Goal: Task Accomplishment & Management: Manage account settings

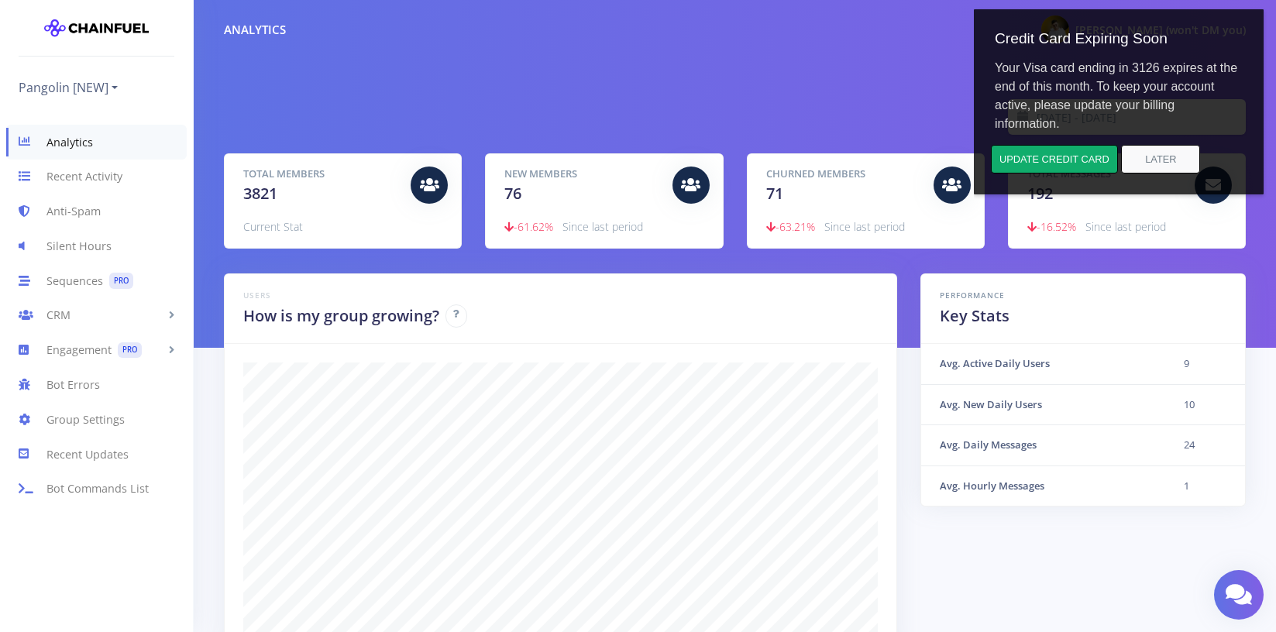
click at [725, 102] on div "2025-08-24 - 2025-08-31" at bounding box center [734, 117] width 1045 height 36
click at [1157, 162] on button "Later" at bounding box center [1160, 159] width 79 height 29
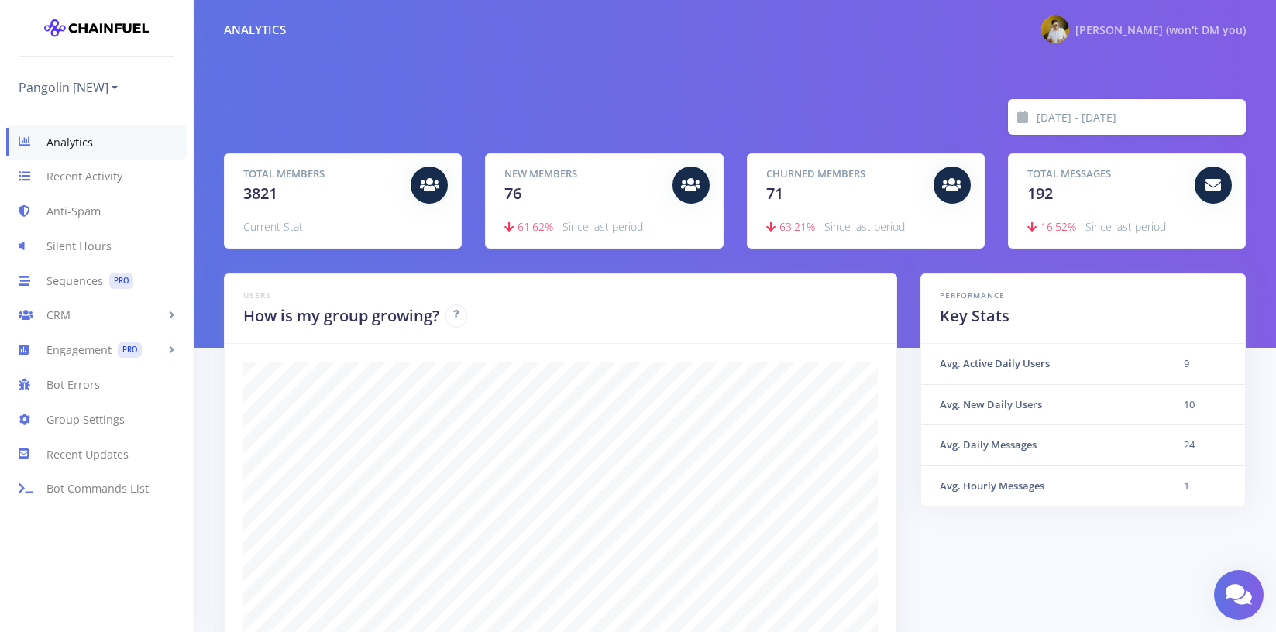
click at [1164, 27] on span "[PERSON_NAME] (won't DM you)" at bounding box center [1160, 29] width 170 height 15
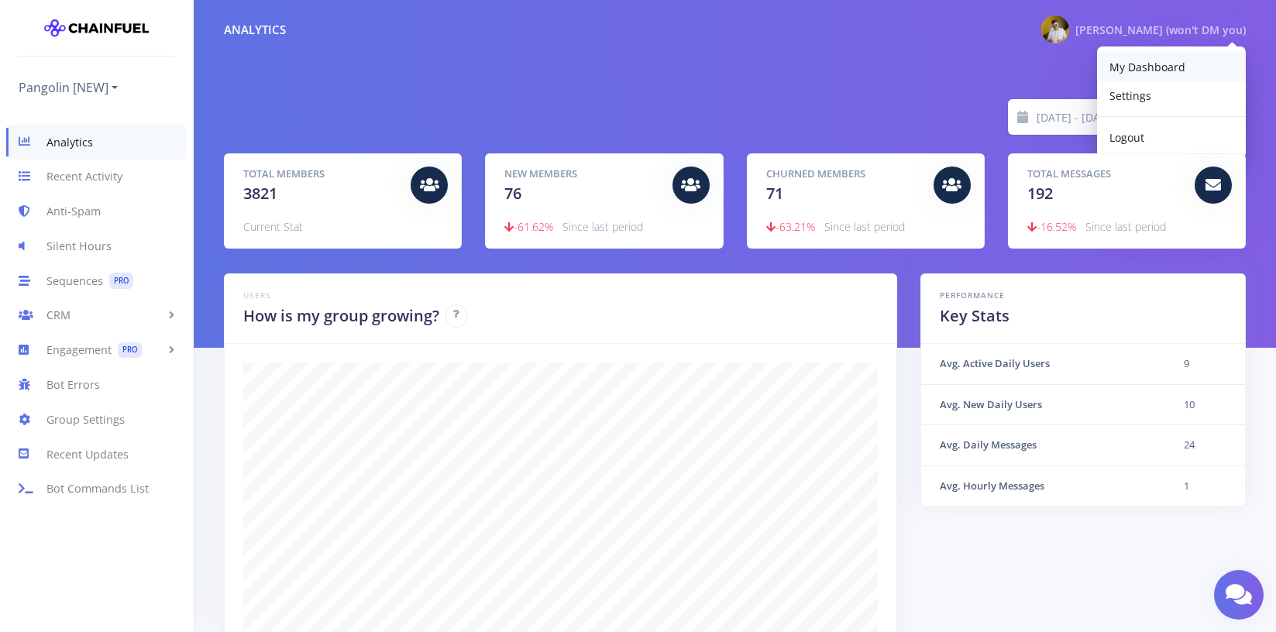
click at [1164, 71] on span "My Dashboard" at bounding box center [1147, 67] width 76 height 15
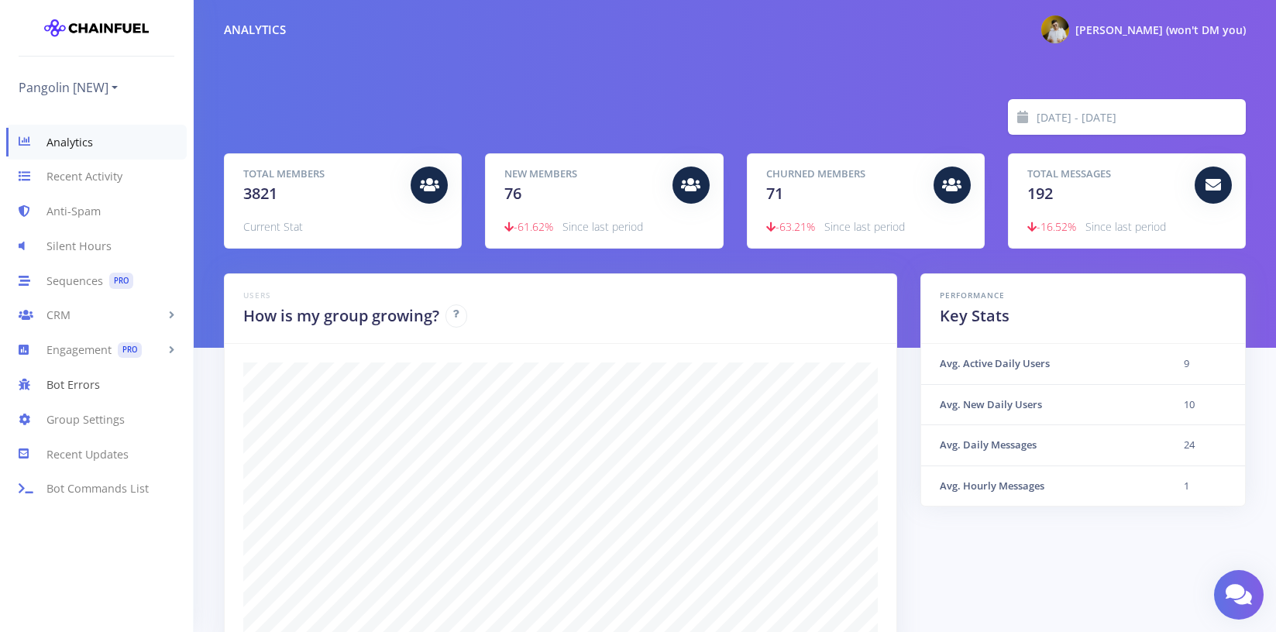
click at [125, 385] on link "Bot Errors" at bounding box center [96, 384] width 193 height 35
click at [1198, 37] on div "[PERSON_NAME] (won't DM you)" at bounding box center [1160, 29] width 170 height 19
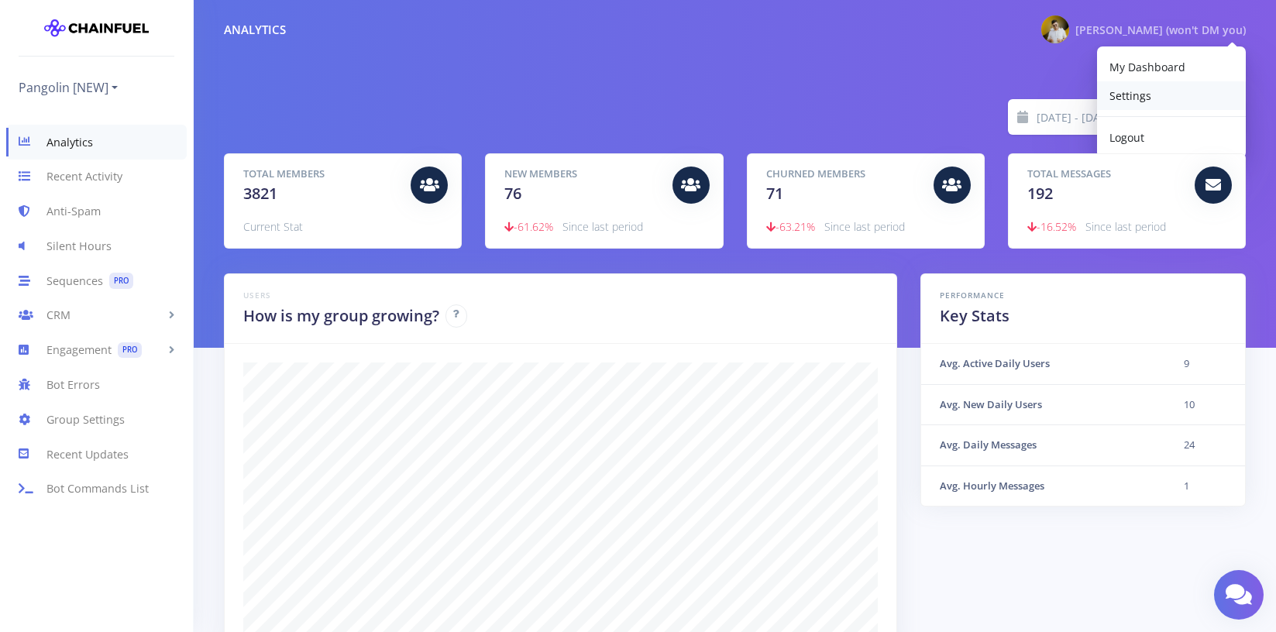
click at [1161, 102] on link "Settings" at bounding box center [1171, 95] width 149 height 29
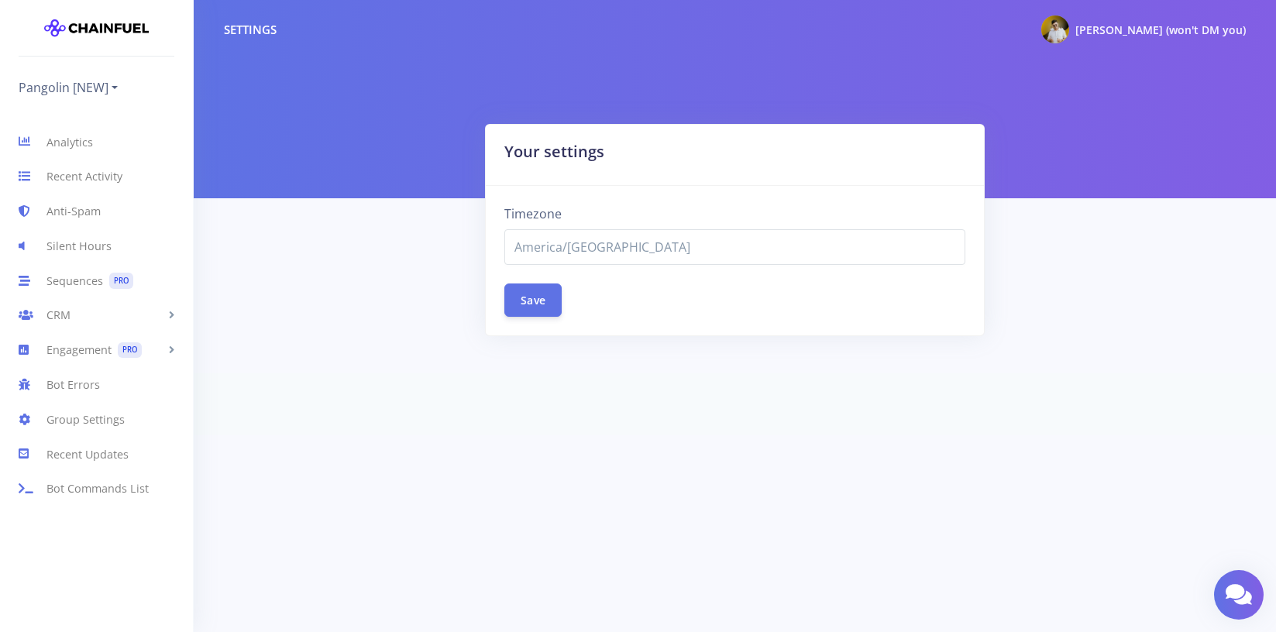
select select "America/Chicago"
click at [101, 422] on link "Group Settings" at bounding box center [96, 419] width 193 height 35
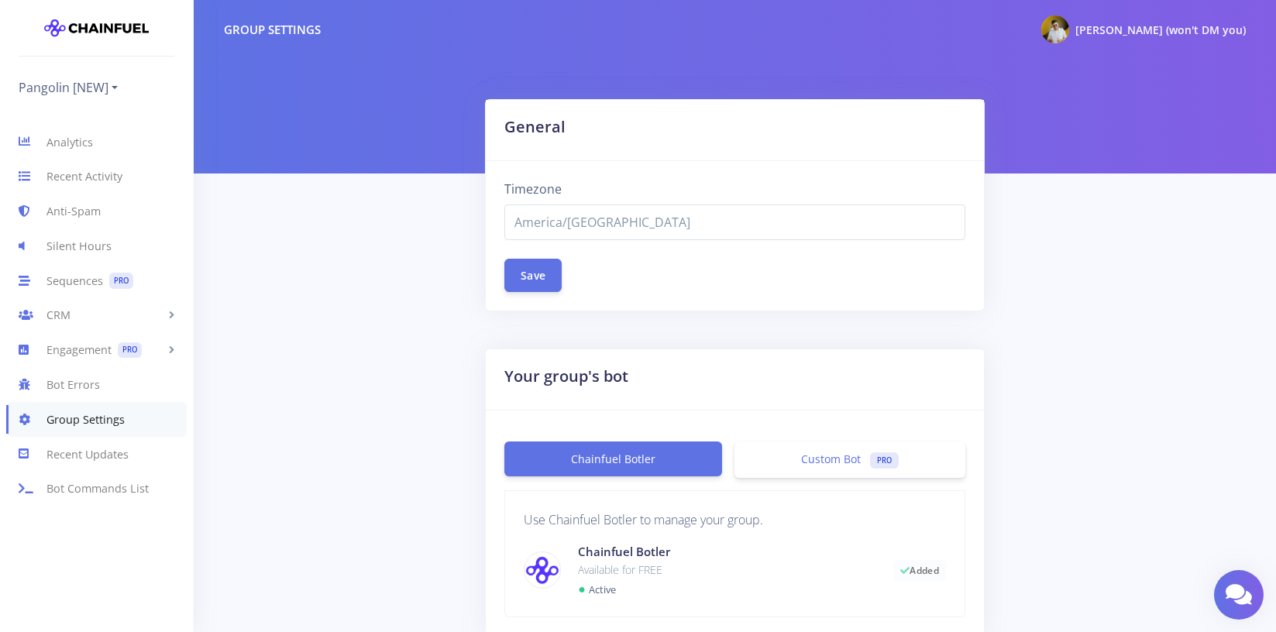
select select "America/[GEOGRAPHIC_DATA]"
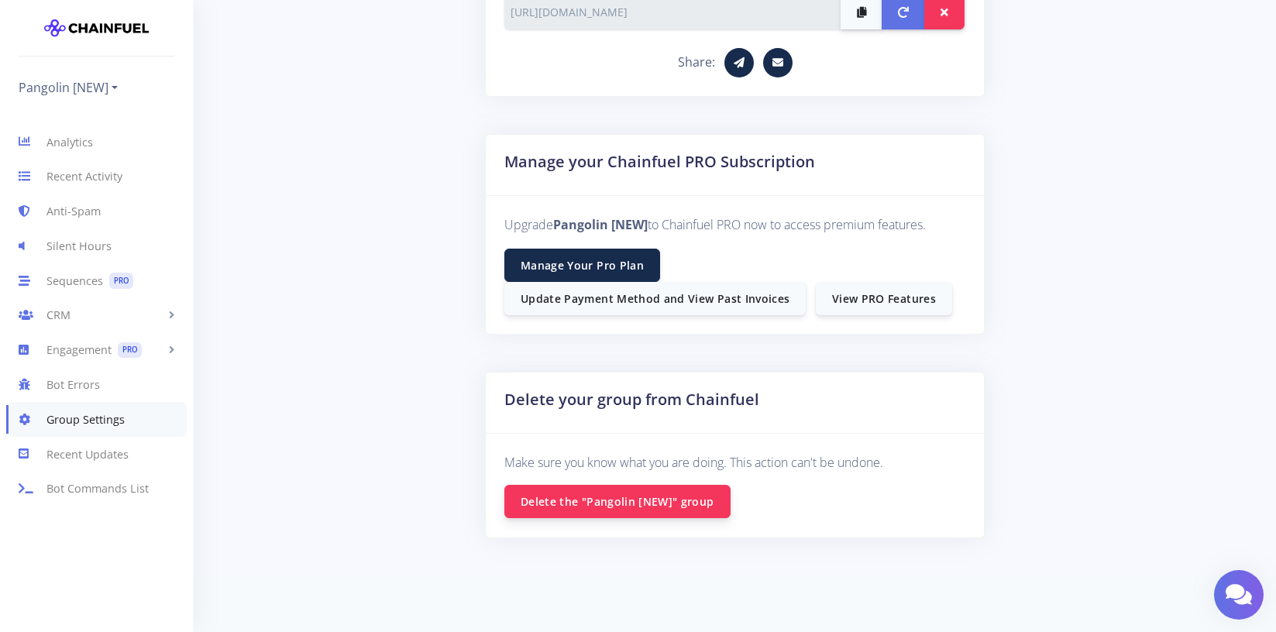
scroll to position [1012, 0]
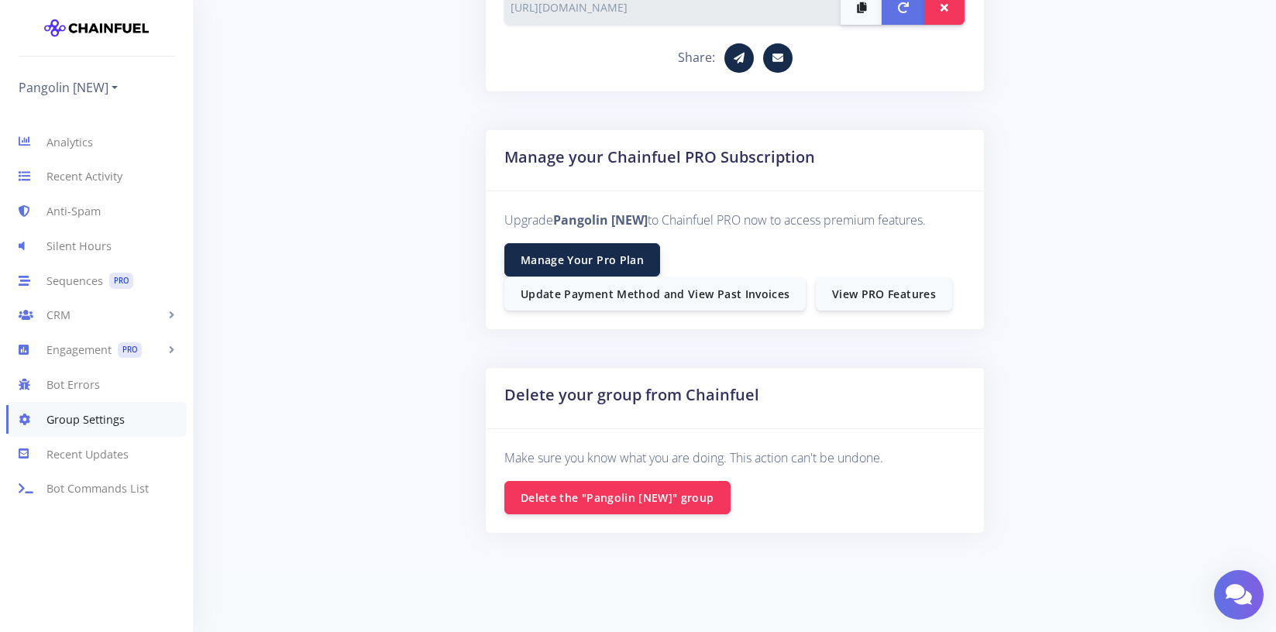
click at [571, 254] on link "Manage Your Pro Plan" at bounding box center [582, 259] width 156 height 33
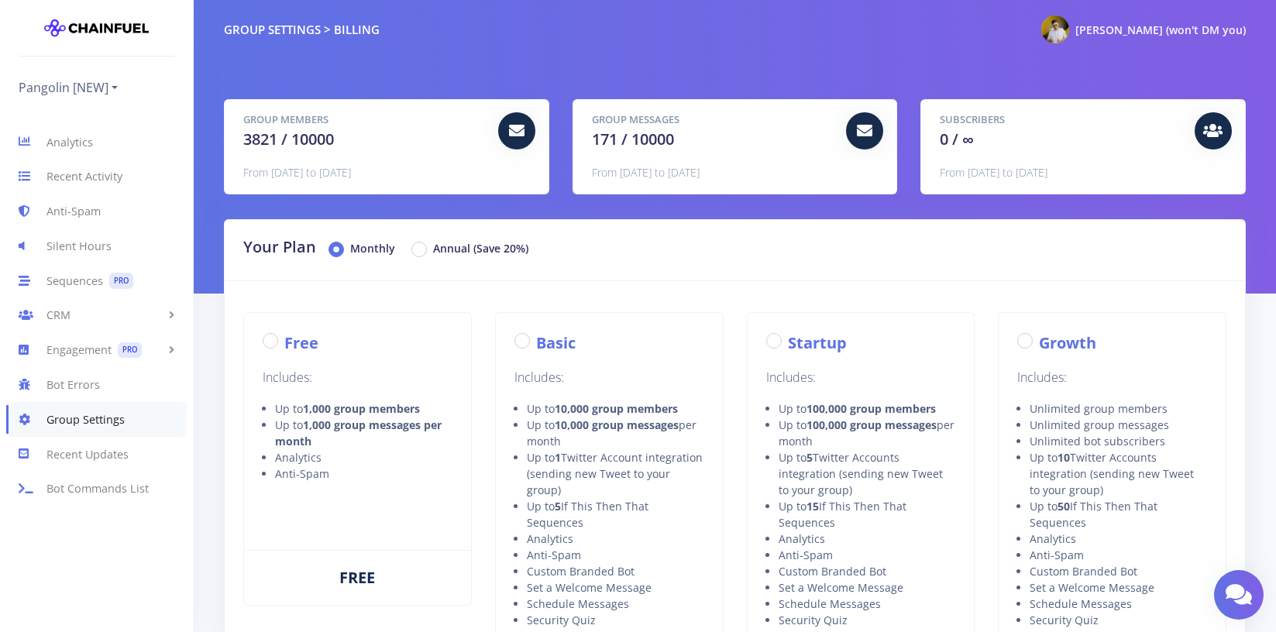
radio input "true"
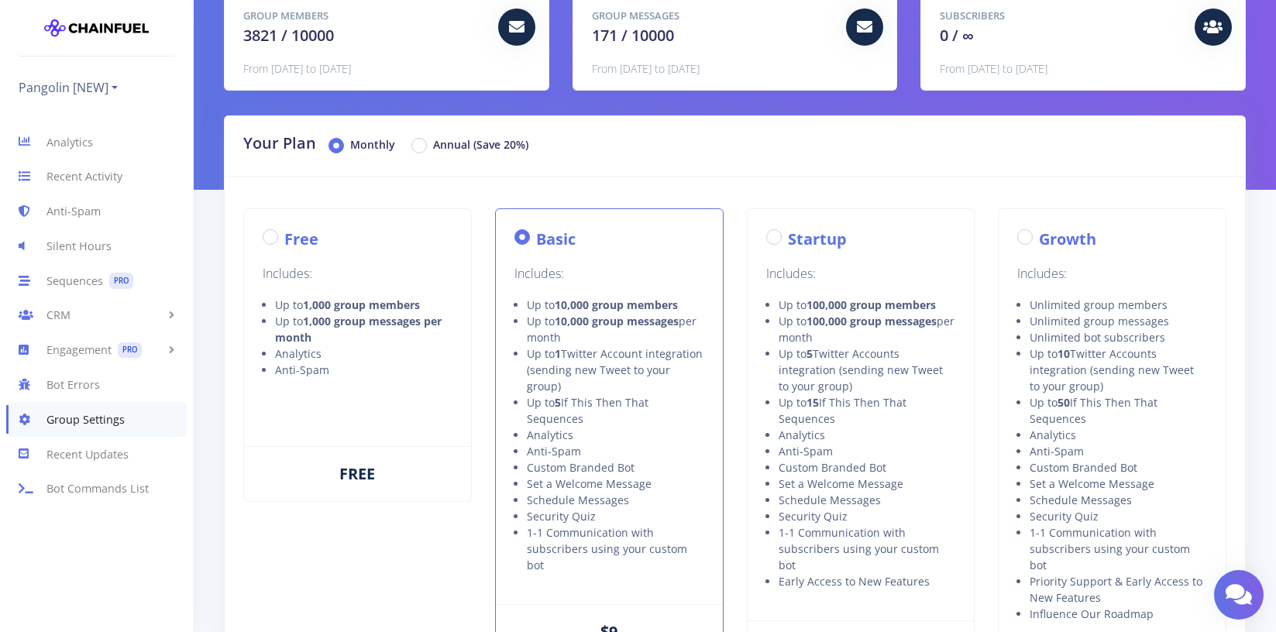
scroll to position [115, 0]
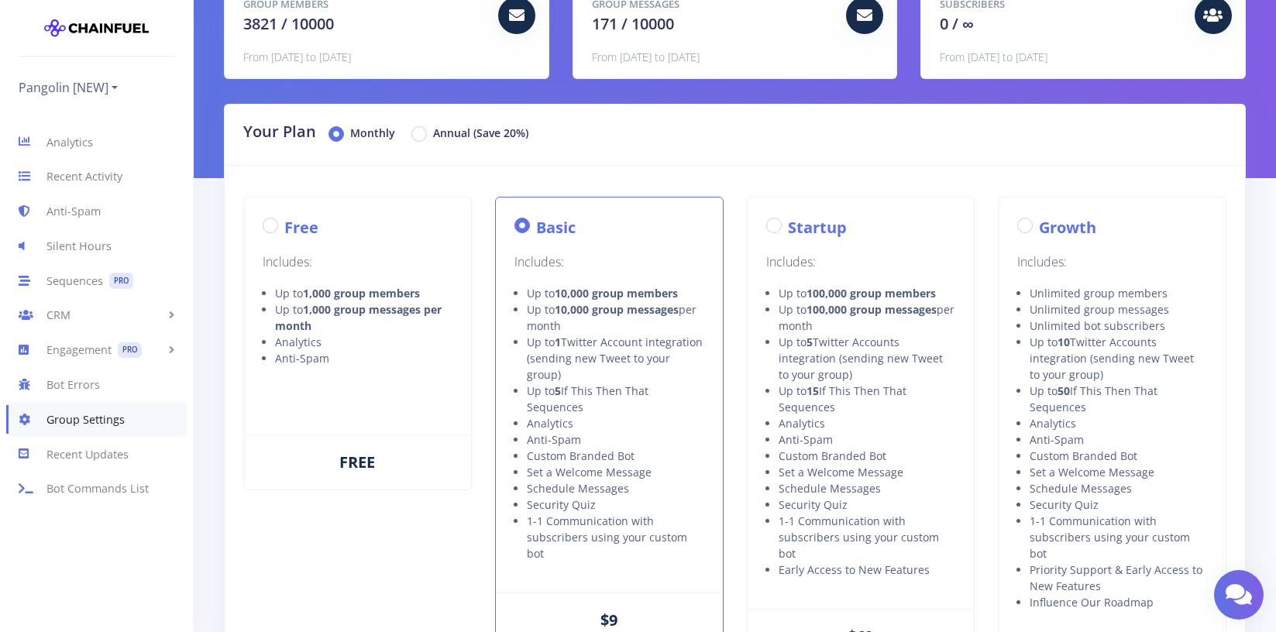
click at [393, 477] on div "FREE" at bounding box center [357, 462] width 227 height 55
click at [382, 459] on div "FREE" at bounding box center [357, 462] width 227 height 55
click at [284, 232] on label "Free" at bounding box center [301, 227] width 34 height 23
click at [284, 226] on input "Free" at bounding box center [289, 221] width 10 height 10
radio input "true"
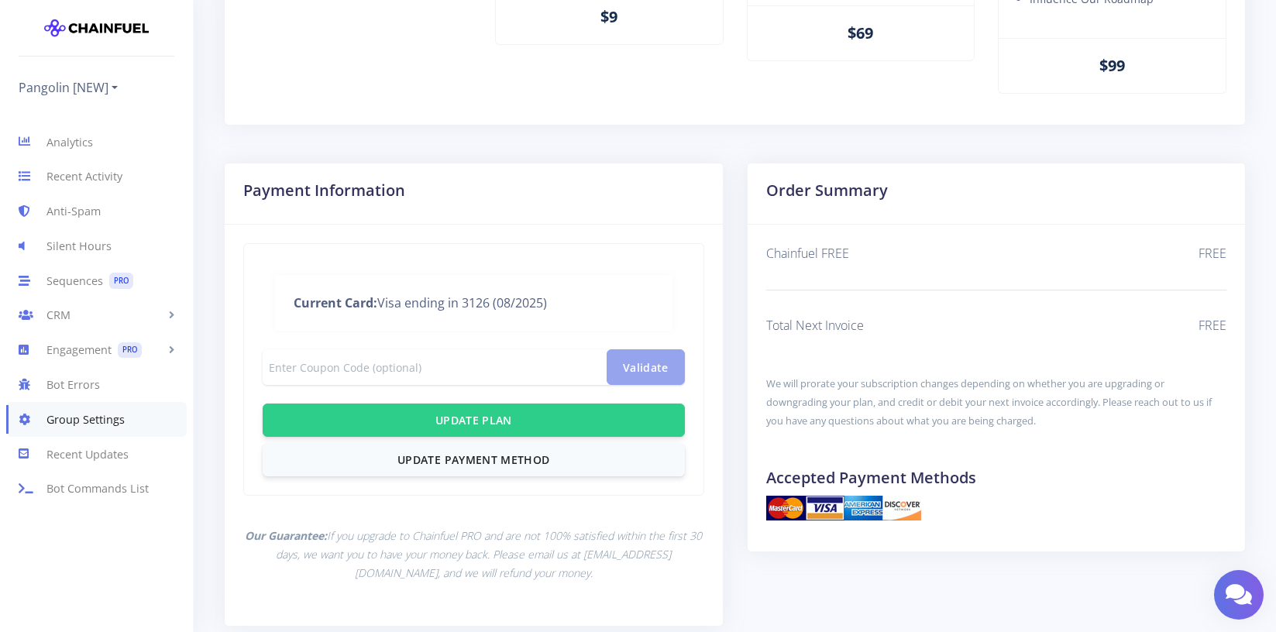
scroll to position [795, 0]
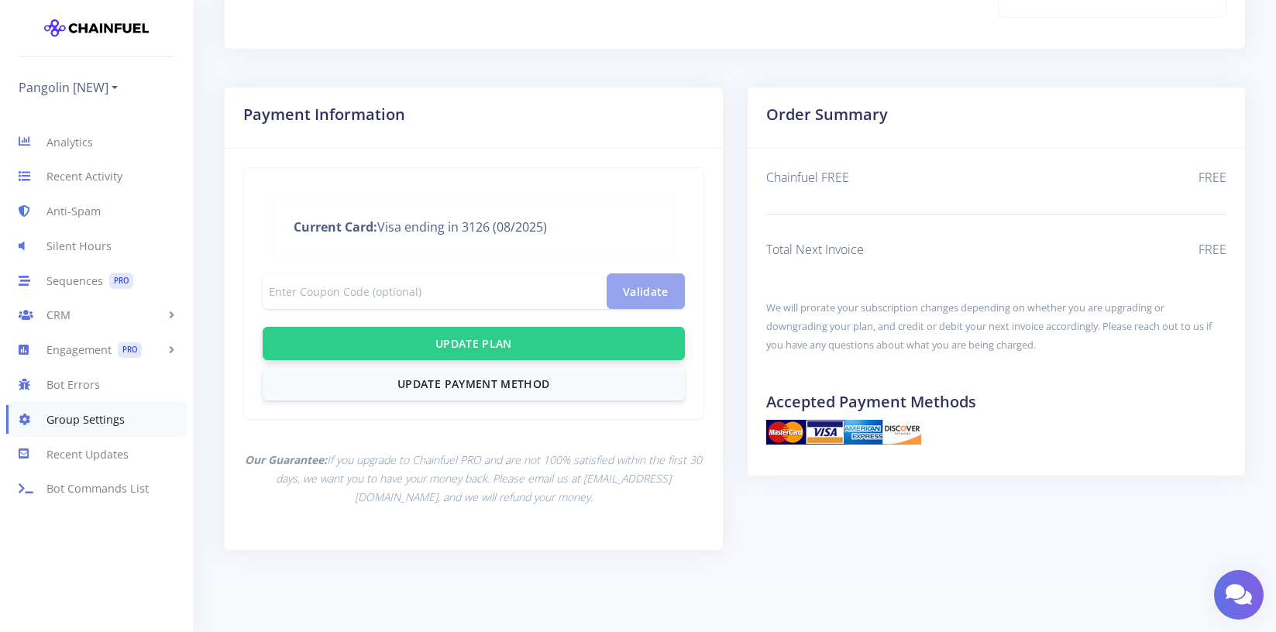
click at [572, 334] on button "Update Plan" at bounding box center [474, 343] width 422 height 33
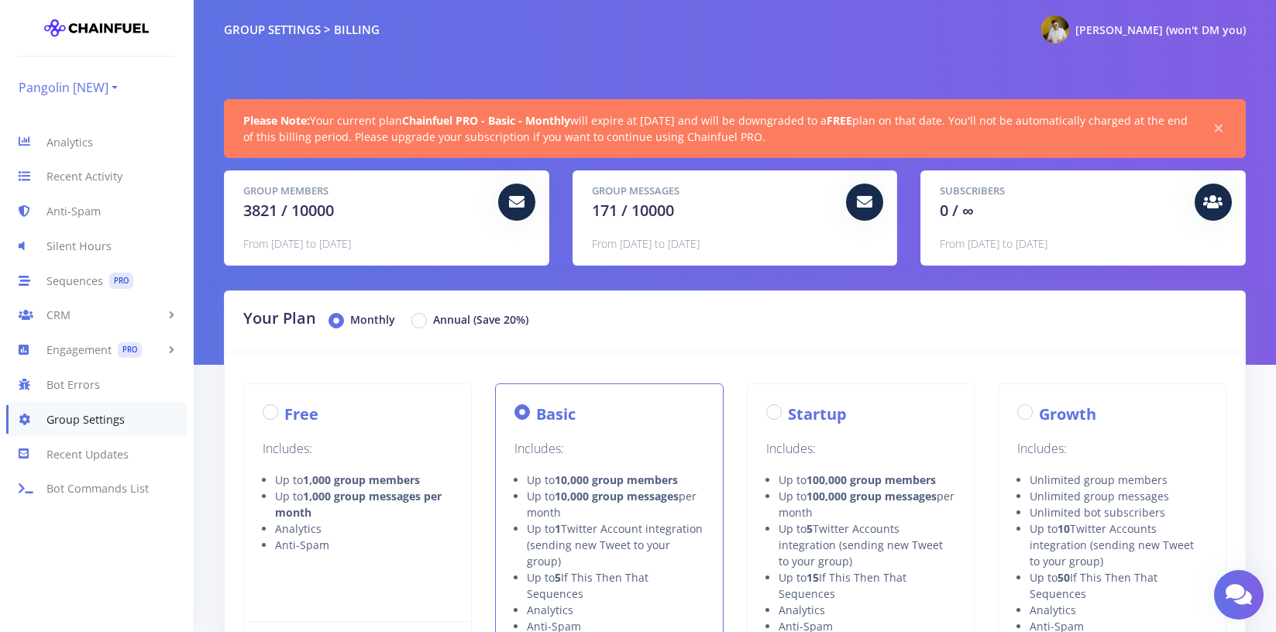
click at [115, 77] on link "Pangolin [NEW]" at bounding box center [68, 87] width 99 height 25
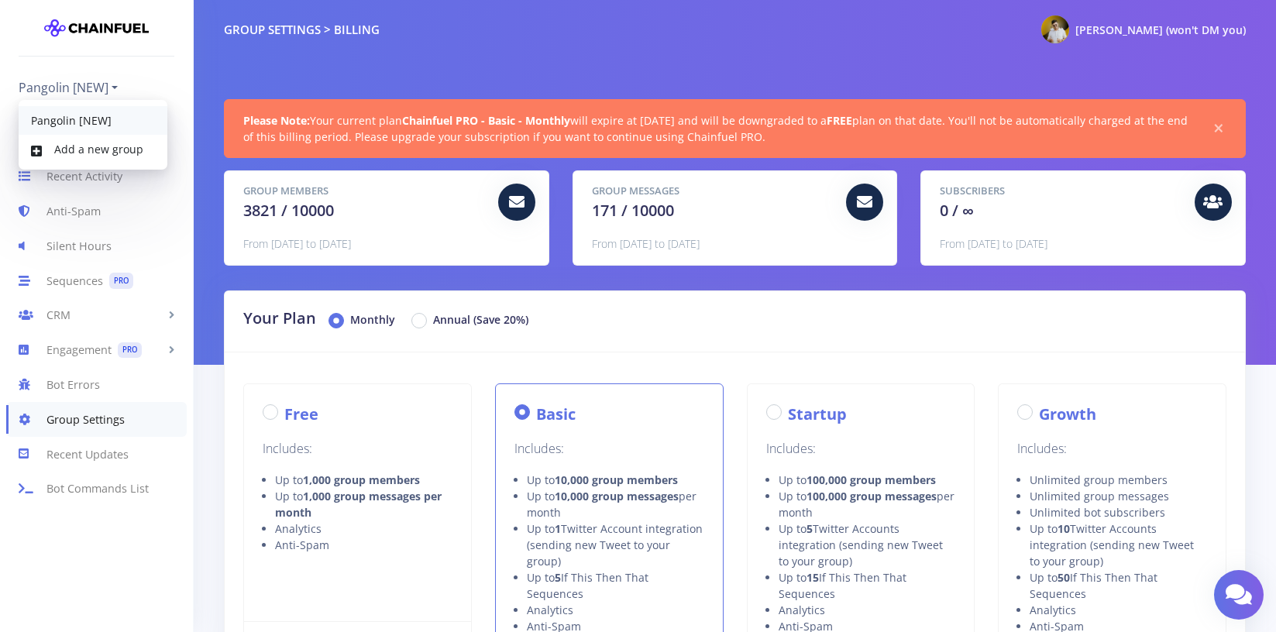
click at [114, 115] on link "Pangolin [NEW]" at bounding box center [93, 120] width 149 height 29
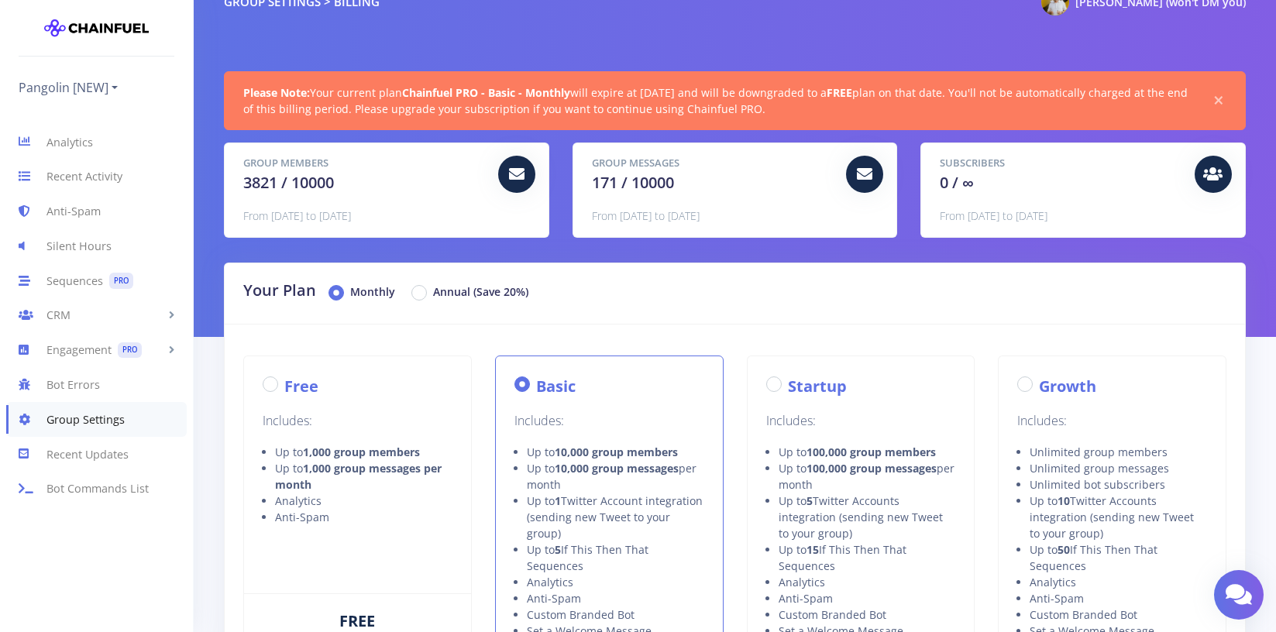
scroll to position [29, 0]
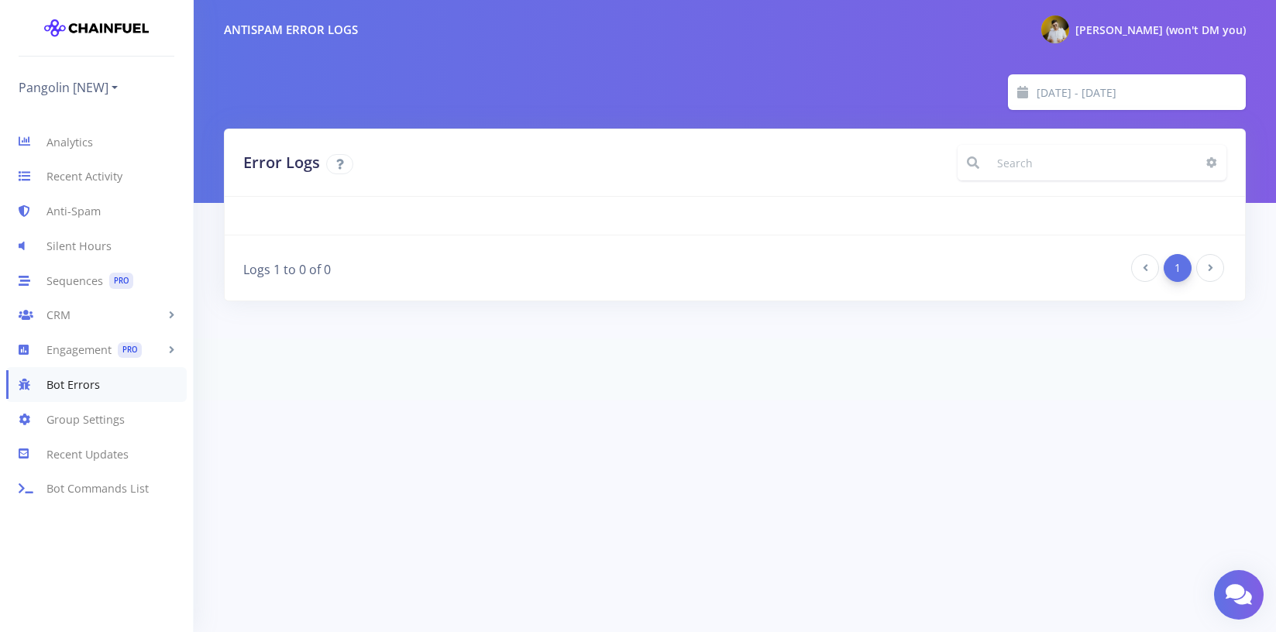
click at [101, 19] on img at bounding box center [96, 27] width 105 height 31
click at [115, 17] on img at bounding box center [96, 27] width 105 height 31
click at [112, 408] on link "Group Settings" at bounding box center [96, 419] width 193 height 35
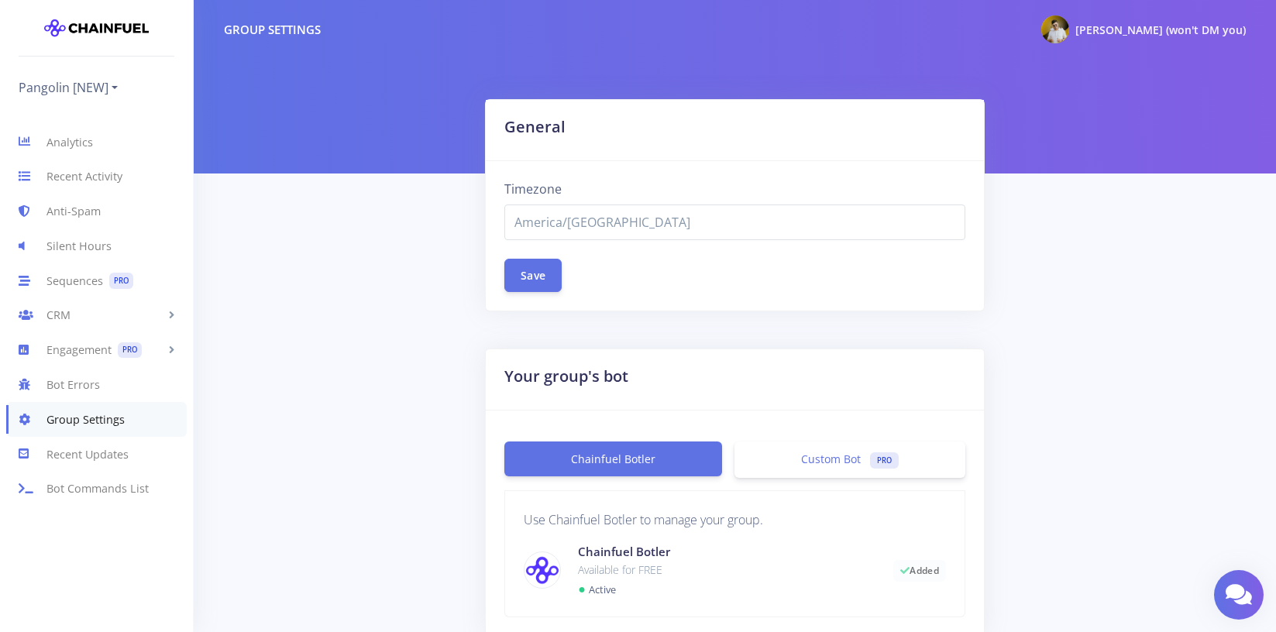
select select "America/[GEOGRAPHIC_DATA]"
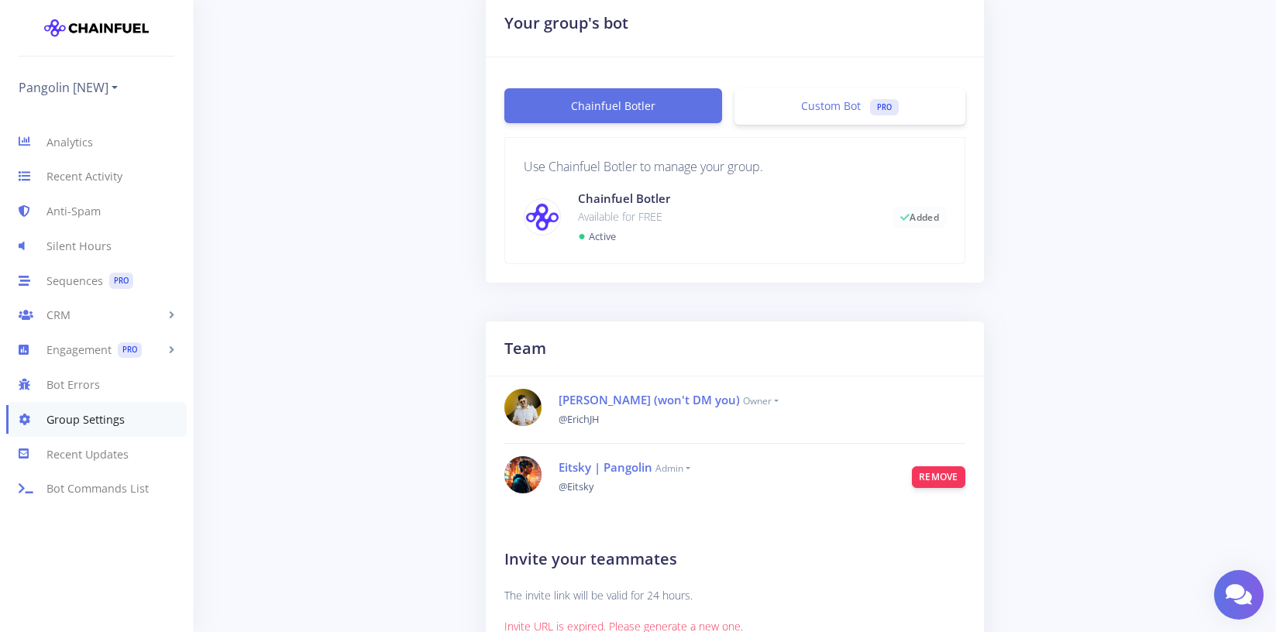
scroll to position [194, 0]
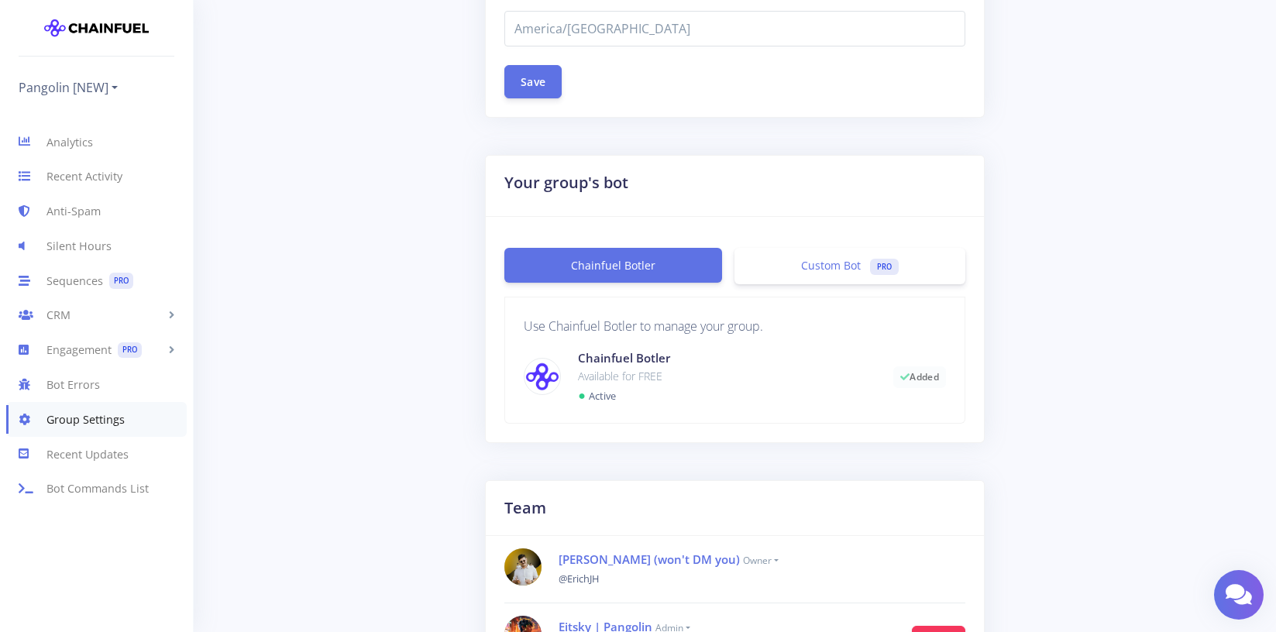
click at [699, 370] on p "Available for FREE" at bounding box center [724, 376] width 292 height 19
click at [834, 260] on span "Custom Bot" at bounding box center [831, 265] width 60 height 15
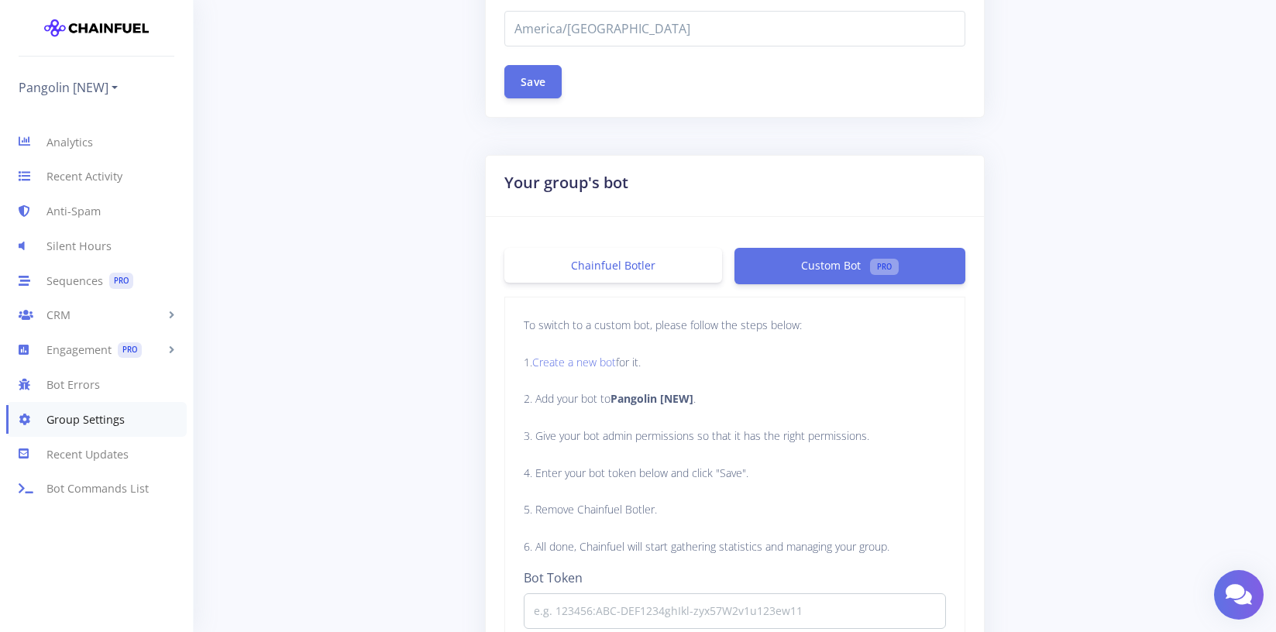
click at [622, 265] on link "Chainfuel Botler" at bounding box center [613, 265] width 218 height 35
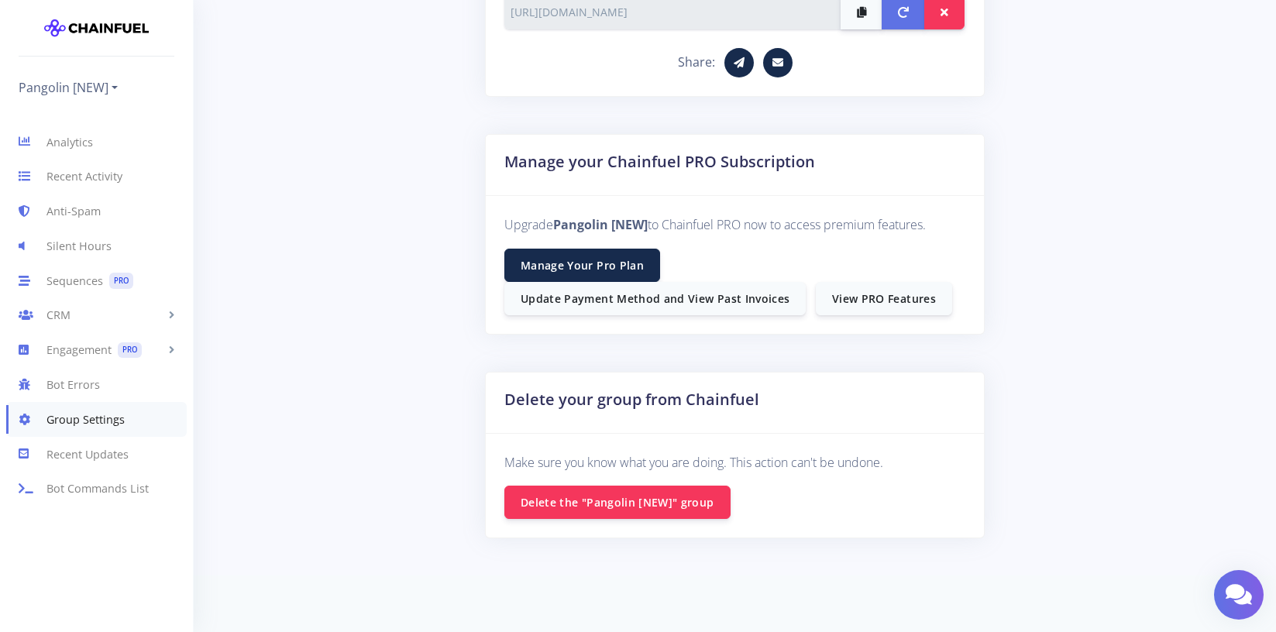
scroll to position [1012, 0]
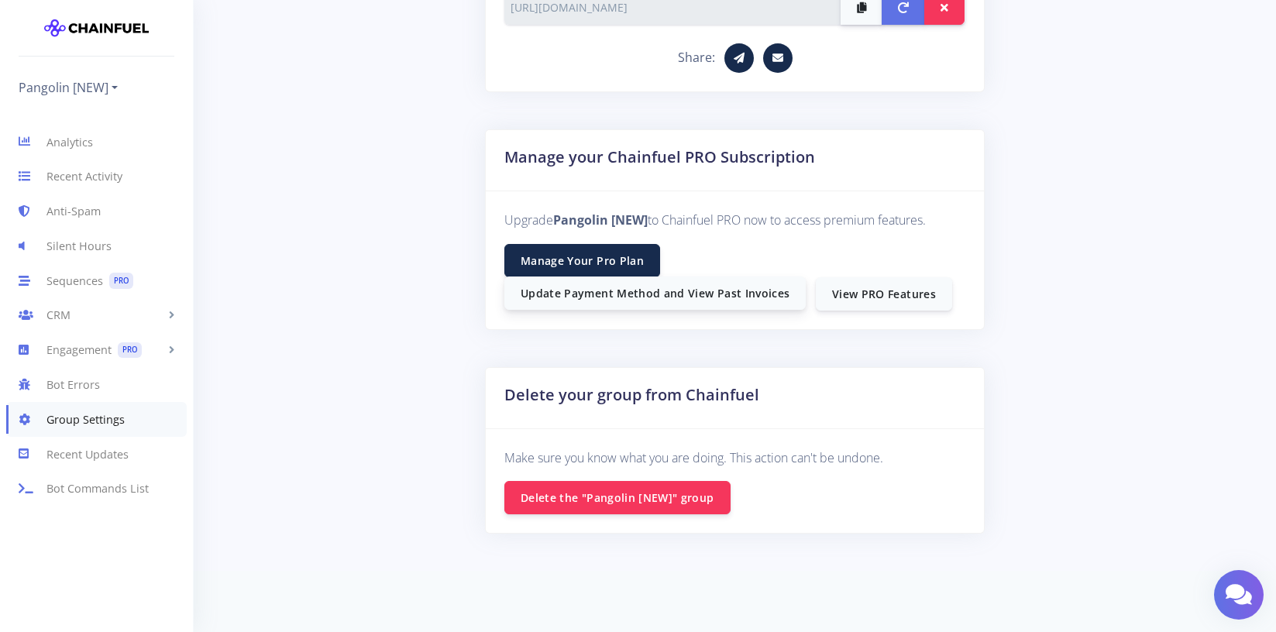
click at [724, 290] on link "Update Payment Method and View Past Invoices" at bounding box center [654, 293] width 301 height 33
